Goal: Task Accomplishment & Management: Manage account settings

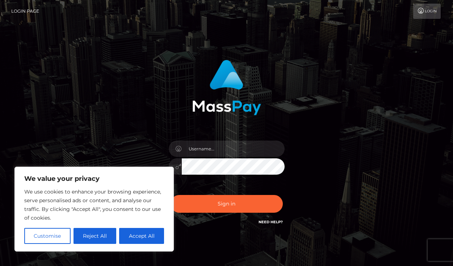
click at [143, 237] on button "Accept All" at bounding box center [141, 236] width 45 height 16
checkbox input "true"
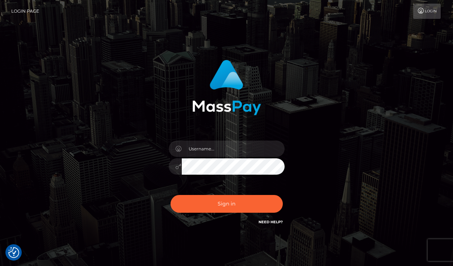
click at [423, 13] on icon at bounding box center [421, 11] width 8 height 6
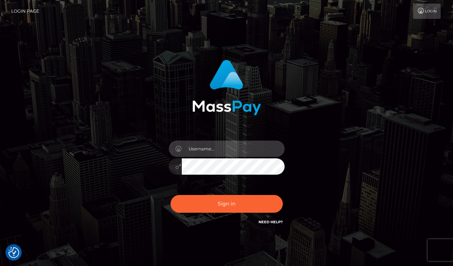
click at [238, 151] on input "text" at bounding box center [233, 149] width 103 height 16
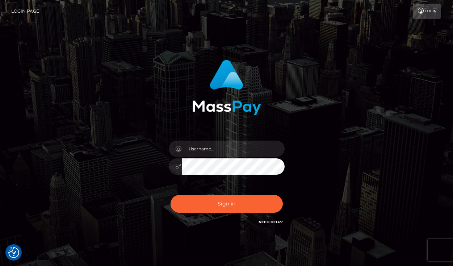
click at [272, 222] on link "Need Help?" at bounding box center [271, 222] width 24 height 5
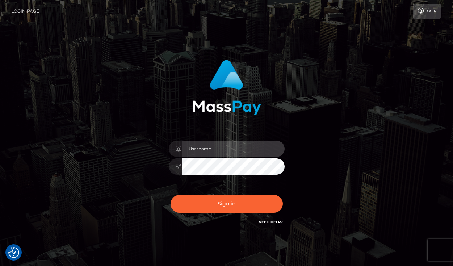
click at [222, 149] on input "text" at bounding box center [233, 149] width 103 height 16
type input "[EMAIL_ADDRESS][DOMAIN_NAME]"
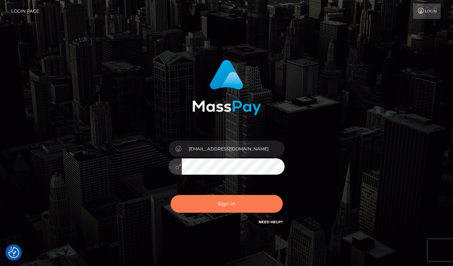
click at [225, 207] on button "Sign in" at bounding box center [227, 204] width 112 height 18
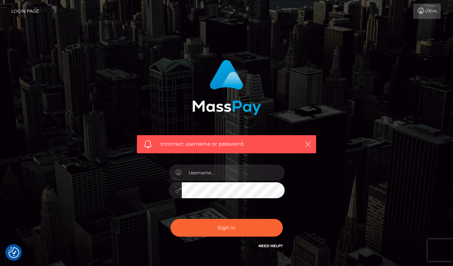
click at [309, 144] on icon "button" at bounding box center [308, 144] width 7 height 7
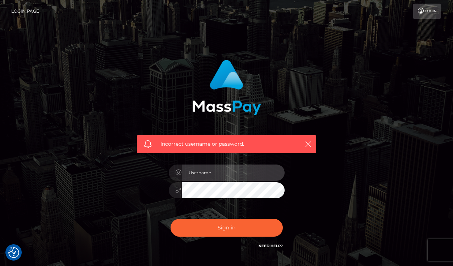
click at [233, 175] on input "text" at bounding box center [233, 172] width 103 height 16
type input "fr.berjaya2021@gmail.com"
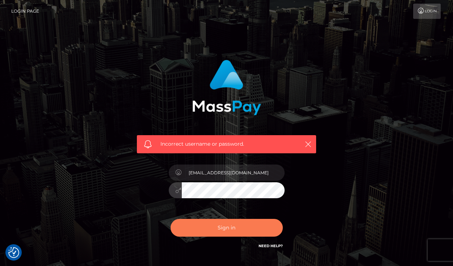
click at [223, 230] on button "Sign in" at bounding box center [227, 228] width 112 height 18
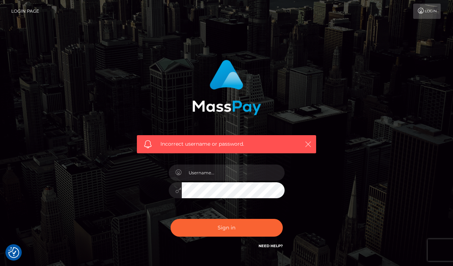
click at [307, 142] on icon "button" at bounding box center [308, 144] width 7 height 7
click at [9, 253] on img "Consent Preferences" at bounding box center [13, 252] width 11 height 11
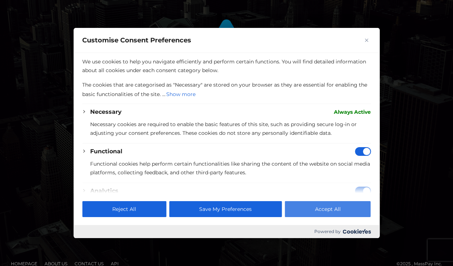
scroll to position [31, 0]
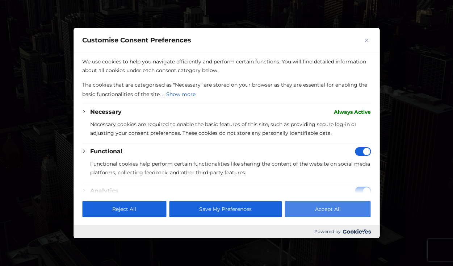
click at [329, 209] on button "Accept All" at bounding box center [328, 209] width 86 height 16
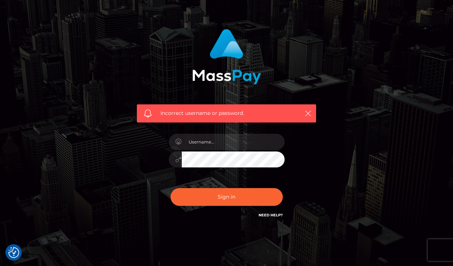
click at [16, 254] on img "Consent Preferences" at bounding box center [13, 252] width 11 height 11
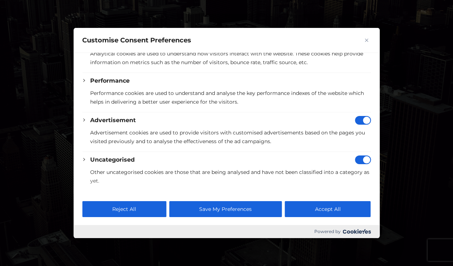
scroll to position [151, 0]
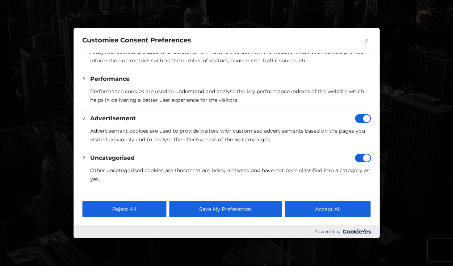
click at [341, 211] on button "Accept All" at bounding box center [328, 209] width 86 height 16
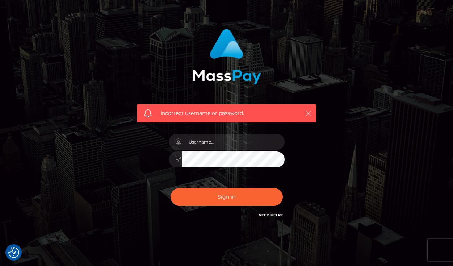
click at [306, 113] on icon "button" at bounding box center [308, 113] width 7 height 7
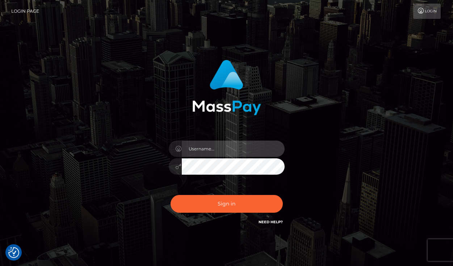
click at [230, 150] on input "text" at bounding box center [233, 149] width 103 height 16
type input "[EMAIL_ADDRESS][DOMAIN_NAME]"
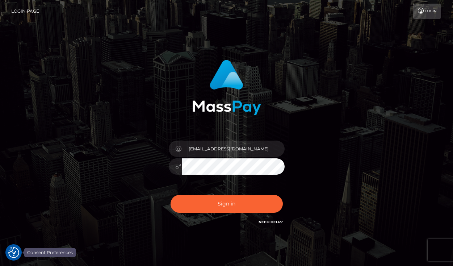
click at [12, 254] on img "Consent Preferences" at bounding box center [13, 252] width 11 height 11
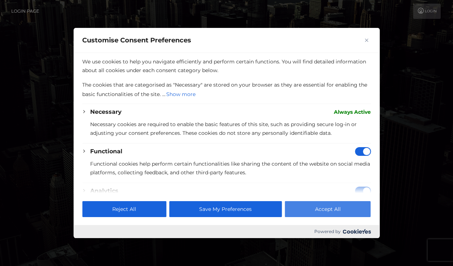
click at [309, 211] on button "Accept All" at bounding box center [328, 209] width 86 height 16
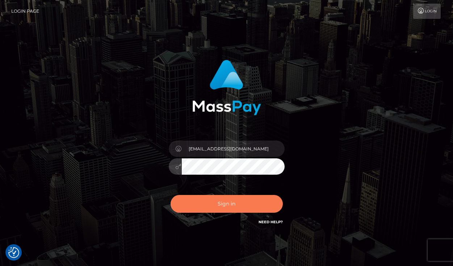
click at [227, 203] on button "Sign in" at bounding box center [227, 204] width 112 height 18
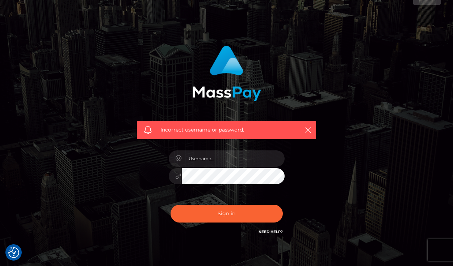
scroll to position [15, 0]
